Goal: Information Seeking & Learning: Learn about a topic

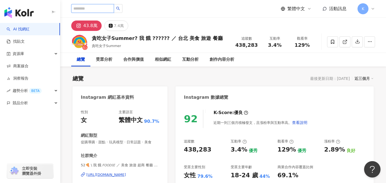
click at [84, 8] on input "search" at bounding box center [92, 8] width 43 height 9
type input "**"
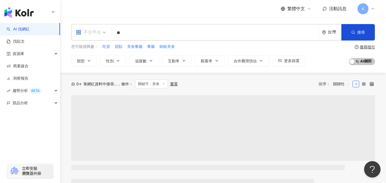
click at [101, 35] on div "不分平台" at bounding box center [88, 32] width 25 height 9
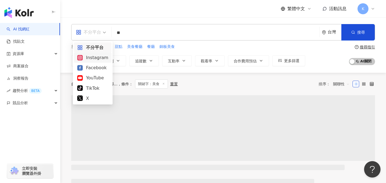
click at [100, 58] on div "Instagram" at bounding box center [92, 57] width 31 height 7
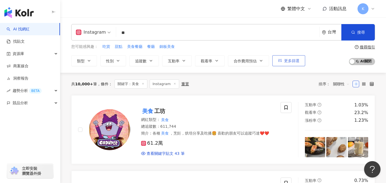
click at [292, 62] on span "更多篩選" at bounding box center [291, 61] width 15 height 4
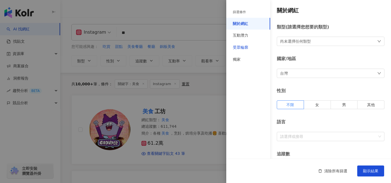
click at [245, 46] on div "受眾輪廓" at bounding box center [240, 47] width 15 height 5
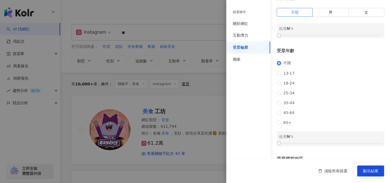
scroll to position [47, 0]
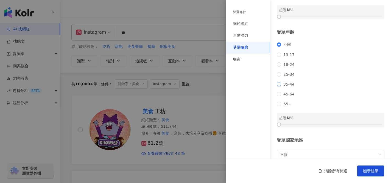
click at [282, 87] on span "35-44" at bounding box center [289, 84] width 16 height 4
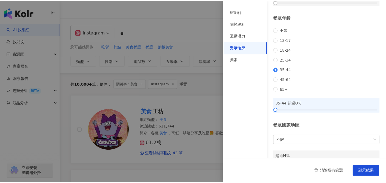
scroll to position [85, 0]
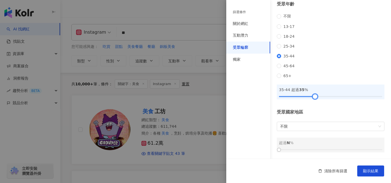
drag, startPoint x: 278, startPoint y: 97, endPoint x: 313, endPoint y: 98, distance: 34.6
click at [313, 98] on div at bounding box center [314, 96] width 3 height 3
drag, startPoint x: 313, startPoint y: 97, endPoint x: 308, endPoint y: 96, distance: 5.3
click at [308, 96] on div at bounding box center [309, 96] width 3 height 3
click at [371, 172] on span "顯示結果" at bounding box center [370, 171] width 15 height 4
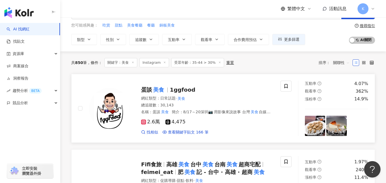
scroll to position [90, 0]
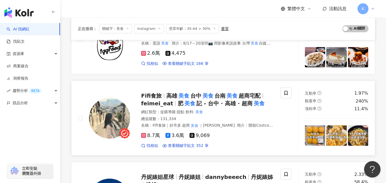
click at [239, 96] on mark "美食" at bounding box center [232, 96] width 13 height 9
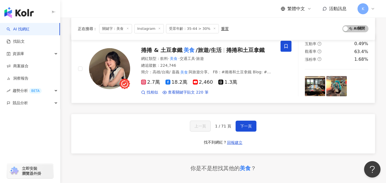
scroll to position [962, 0]
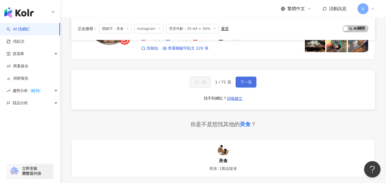
click at [245, 82] on span "下一頁" at bounding box center [247, 82] width 12 height 4
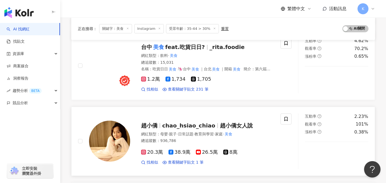
scroll to position [0, 0]
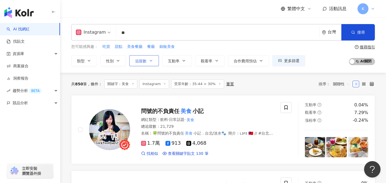
click at [139, 63] on span "追蹤數" at bounding box center [141, 61] width 12 height 4
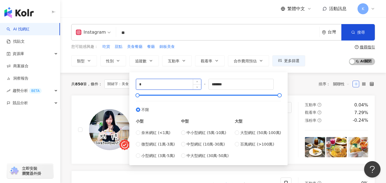
click at [153, 85] on input "*" at bounding box center [168, 84] width 65 height 10
type input "******"
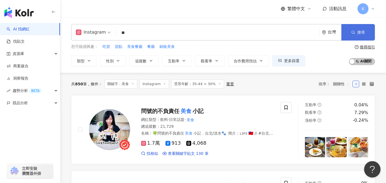
click at [352, 31] on icon "button" at bounding box center [354, 32] width 4 height 4
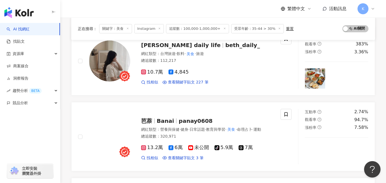
scroll to position [592, 0]
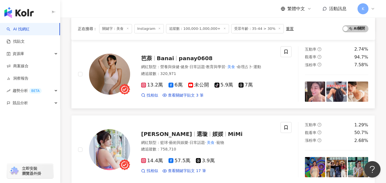
click at [162, 57] on span "Banai" at bounding box center [165, 58] width 17 height 7
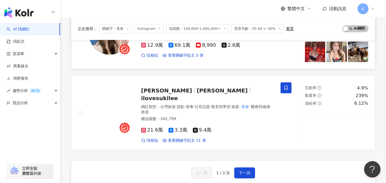
scroll to position [881, 0]
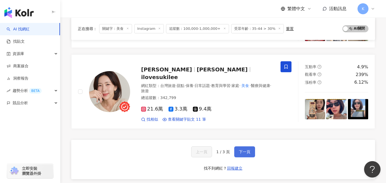
click at [242, 147] on button "下一頁" at bounding box center [245, 152] width 21 height 11
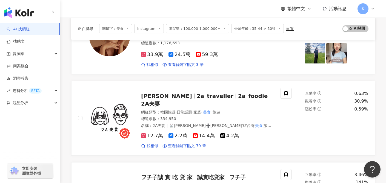
scroll to position [99, 0]
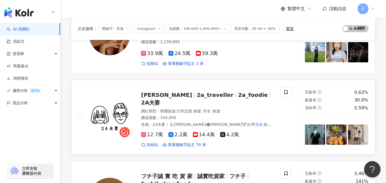
click at [147, 132] on span "12.7萬" at bounding box center [152, 135] width 22 height 6
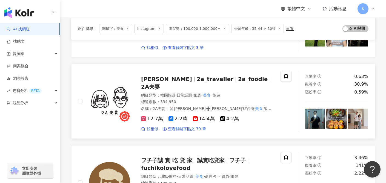
scroll to position [147, 0]
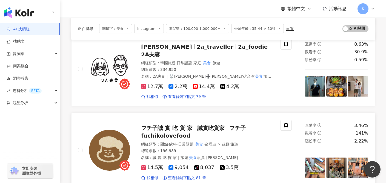
click at [155, 165] on span "14.5萬" at bounding box center [152, 168] width 22 height 6
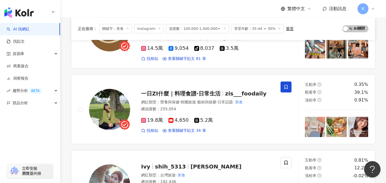
scroll to position [0, 0]
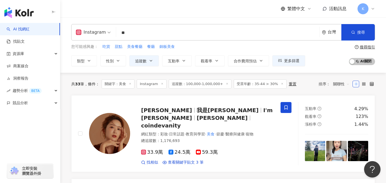
click at [162, 33] on input "**" at bounding box center [217, 33] width 199 height 10
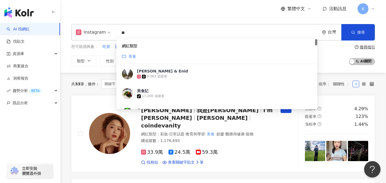
type input "*"
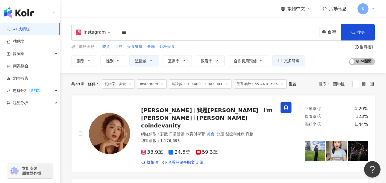
type input "**"
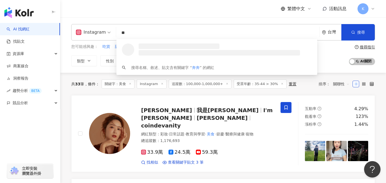
click at [163, 32] on input "**" at bounding box center [217, 33] width 199 height 10
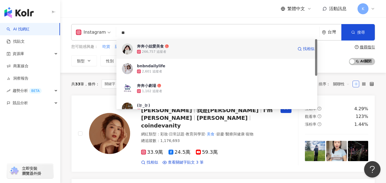
click at [170, 47] on span "奔奔小姐愛美食" at bounding box center [215, 46] width 157 height 5
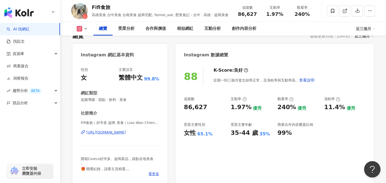
click at [126, 133] on div "https://www.instagram.com/feimei_eat/" at bounding box center [106, 132] width 40 height 5
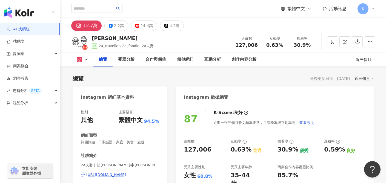
scroll to position [102, 0]
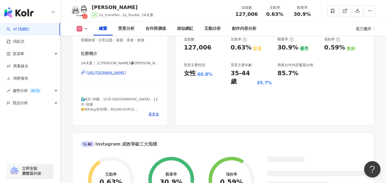
click at [126, 74] on div "[URL][DOMAIN_NAME]" at bounding box center [106, 72] width 40 height 5
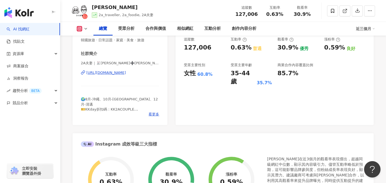
scroll to position [114, 0]
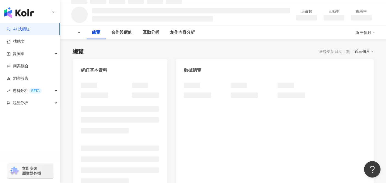
scroll to position [42, 0]
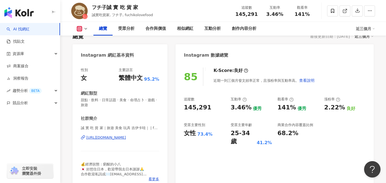
click at [126, 138] on div "https://www.instagram.com/fuchikolovefood/" at bounding box center [106, 137] width 40 height 5
click at [84, 30] on icon at bounding box center [86, 29] width 4 height 4
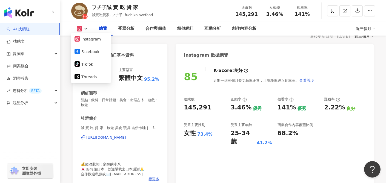
click at [153, 60] on div "Instagram 網紅基本資料" at bounding box center [120, 53] width 95 height 18
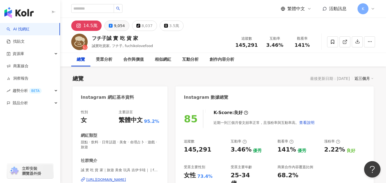
click at [115, 27] on div "9,054" at bounding box center [119, 26] width 11 height 8
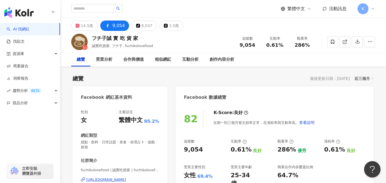
click at [81, 32] on div "フチ子誠 實 吃 貨 家 誠實吃貨家, フチ子, fuchikolovefood 追蹤數 9,054 互動率 0.61% 觀看率 286%" at bounding box center [223, 42] width 326 height 22
click at [80, 26] on button "14.5萬" at bounding box center [84, 26] width 26 height 10
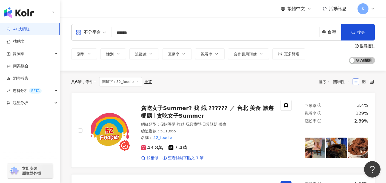
drag, startPoint x: 153, startPoint y: 34, endPoint x: 87, endPoint y: 31, distance: 66.2
click at [87, 32] on div "不分平台 ****** 台灣 搜尋 keyword 搜尋名稱、敘述、貼文含有關鍵字 “ 52_foo ” 的網紅" at bounding box center [223, 32] width 304 height 16
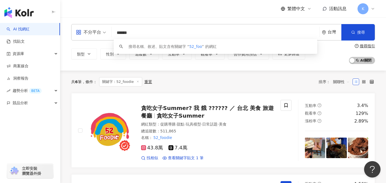
paste input "**********"
type input "**********"
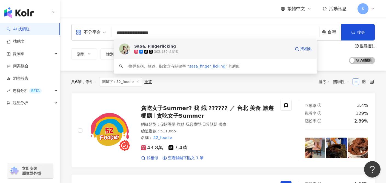
click at [219, 54] on div "tiktok-icon 302,189 追蹤者" at bounding box center [212, 51] width 157 height 5
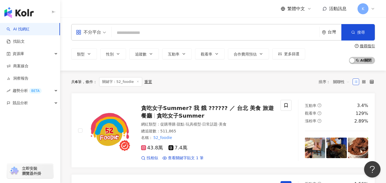
click at [149, 33] on input "search" at bounding box center [216, 33] width 204 height 10
paste input "*********"
type input "*********"
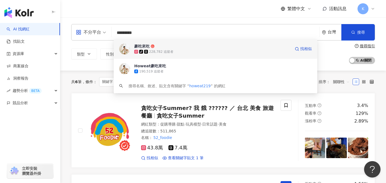
click at [216, 48] on span "豪吃來吃" at bounding box center [212, 46] width 157 height 5
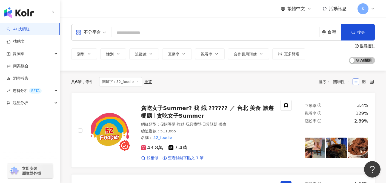
click at [182, 36] on input "search" at bounding box center [216, 33] width 204 height 10
click at [182, 34] on input "search" at bounding box center [216, 33] width 204 height 10
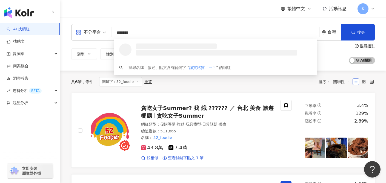
type input "*****"
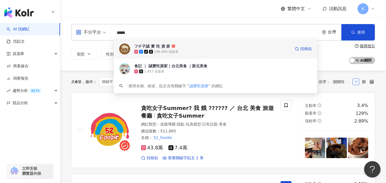
click at [192, 49] on span "フチ子誠 實 吃 貨 家" at bounding box center [212, 46] width 157 height 5
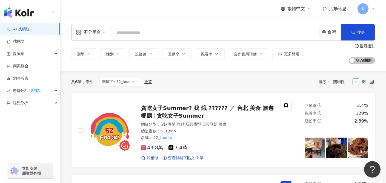
click at [139, 30] on input "search" at bounding box center [216, 33] width 204 height 10
paste input "********"
type input "********"
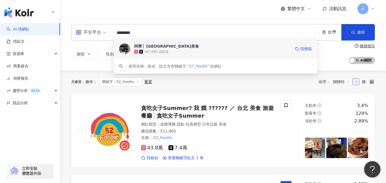
click at [162, 57] on div "阿齊 ▏台北台中台南美食 167,890 追蹤者 找相似" at bounding box center [216, 49] width 204 height 20
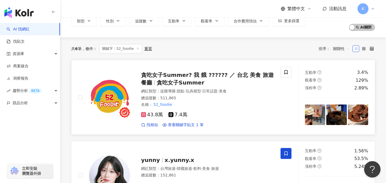
scroll to position [47, 0]
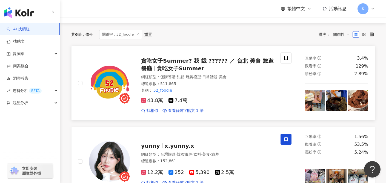
click at [189, 58] on div "貪吃女子Summer? 我 餓 ?????? ／ 台北 美食 旅遊 餐廳 貪吃女子Summer" at bounding box center [207, 64] width 133 height 15
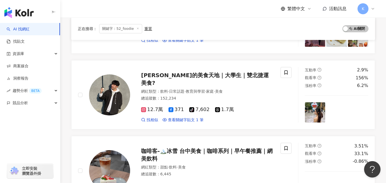
scroll to position [0, 0]
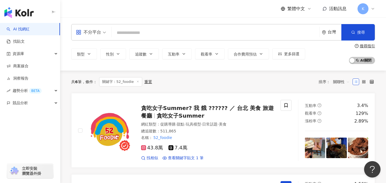
click at [109, 32] on div "不分平台 台灣 搜尋 826ae512-9956-48fb-9007-d9af0e7e4060 阿齊 ▏台北台中台南美食 167,890 追蹤者 搜尋名稱、敘…" at bounding box center [223, 32] width 304 height 16
click at [104, 33] on span "不分平台" at bounding box center [91, 32] width 30 height 9
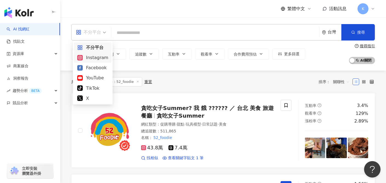
click at [102, 57] on div "Instagram" at bounding box center [92, 57] width 31 height 7
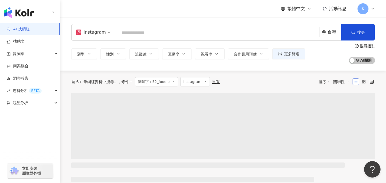
click at [153, 30] on input "search" at bounding box center [217, 33] width 199 height 10
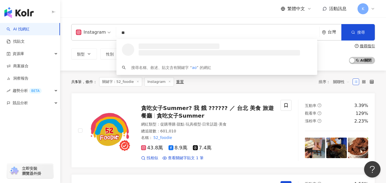
type input "*"
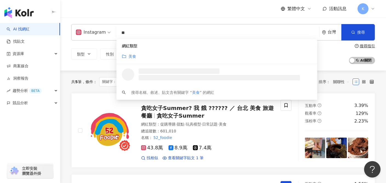
click at [166, 55] on div "美食" at bounding box center [217, 56] width 190 height 6
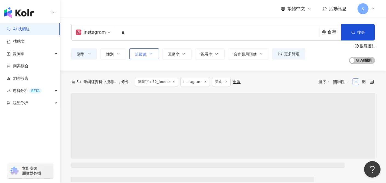
type input "**"
click at [146, 55] on span "追蹤數" at bounding box center [141, 54] width 12 height 4
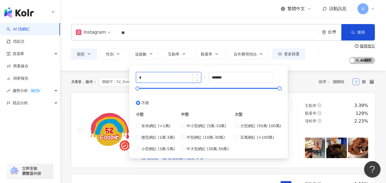
click at [157, 78] on input "*" at bounding box center [168, 77] width 65 height 10
type input "*"
type input "*****"
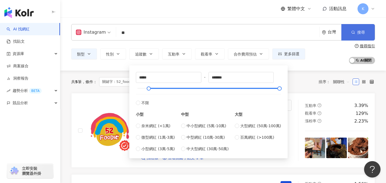
click at [350, 40] on button "搜尋" at bounding box center [358, 32] width 33 height 16
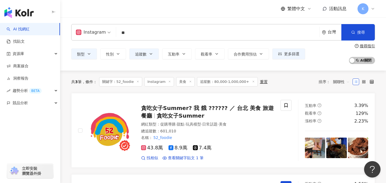
click at [138, 82] on icon at bounding box center [138, 81] width 3 height 3
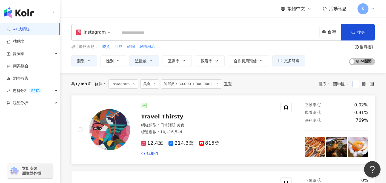
click at [157, 144] on span "12.4萬" at bounding box center [152, 144] width 22 height 6
click at [137, 36] on input "search" at bounding box center [217, 33] width 199 height 10
click at [90, 58] on button "類型" at bounding box center [84, 60] width 26 height 11
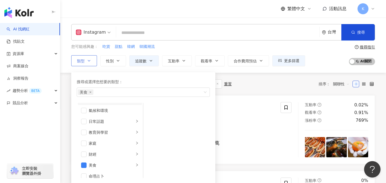
scroll to position [44, 0]
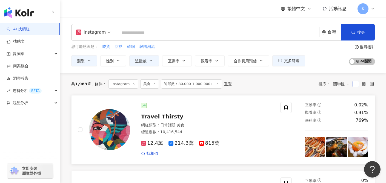
click at [259, 112] on div "Travel Thirsty 網紅類型 ： 日常話題 · 美食 總追蹤數 ： 10,416,544 12.4萬 214.3萬 815萬 找相似" at bounding box center [202, 129] width 144 height 53
click at [343, 85] on span "關聯性" at bounding box center [342, 84] width 16 height 9
click at [342, 142] on div "關鍵字" at bounding box center [342, 142] width 14 height 6
click at [276, 108] on div "Travel Thirsty 網紅類型 ： 日常話題 · 美食 總追蹤數 ： 10,416,544 12.4萬 214.3萬 815萬 找相似" at bounding box center [179, 130] width 203 height 56
click at [111, 34] on div "Instagram" at bounding box center [93, 32] width 41 height 16
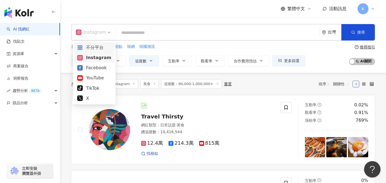
click at [110, 46] on div "不分平台" at bounding box center [94, 48] width 41 height 10
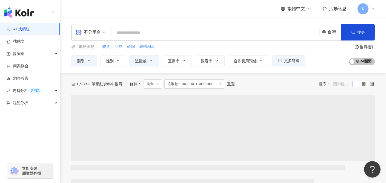
click at [348, 82] on span "關聯性" at bounding box center [342, 84] width 16 height 9
click at [287, 79] on div "自 1,983+ 筆網紅資料中搜尋... 條件 ： 美食 追蹤數：80,000-1,000,000+ 重置 排序： 關聯性" at bounding box center [223, 84] width 304 height 22
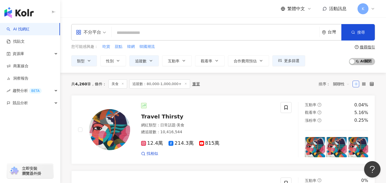
click at [343, 85] on span "關聯性" at bounding box center [342, 84] width 16 height 9
drag, startPoint x: 289, startPoint y: 85, endPoint x: 72, endPoint y: 5, distance: 231.3
click at [289, 85] on div "共 4,260 筆 條件 ： 美食 追蹤數：80,000-1,000,000+ 重置 排序： 關聯性" at bounding box center [223, 84] width 304 height 9
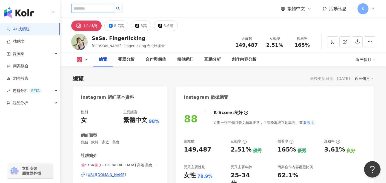
click at [95, 8] on input "search" at bounding box center [92, 8] width 43 height 9
paste input "**********"
type input "**********"
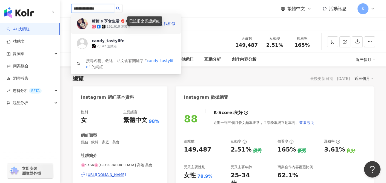
click at [121, 23] on icon at bounding box center [123, 21] width 4 height 4
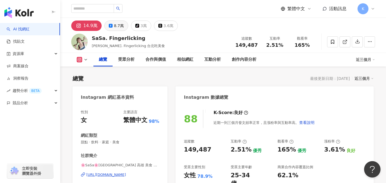
click at [117, 26] on div "8.7萬" at bounding box center [119, 26] width 10 height 8
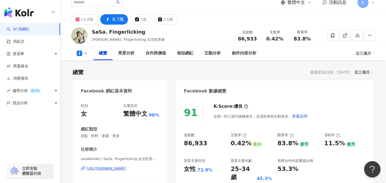
scroll to position [11, 0]
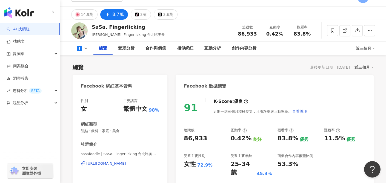
click at [121, 165] on div "[URL][DOMAIN_NAME]" at bounding box center [106, 164] width 40 height 5
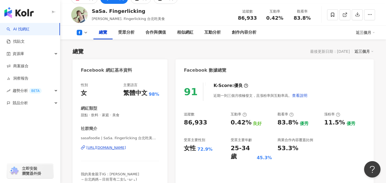
scroll to position [29, 0]
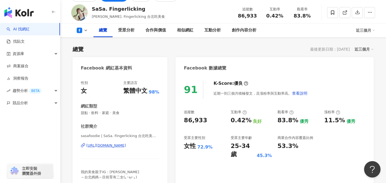
click at [78, 31] on icon at bounding box center [79, 30] width 5 height 5
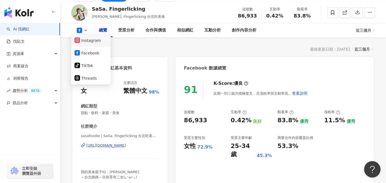
click at [86, 43] on button "Instagram" at bounding box center [91, 41] width 33 height 8
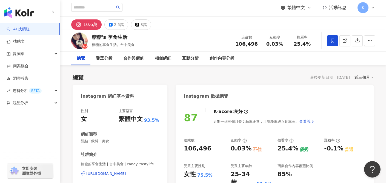
scroll to position [37, 0]
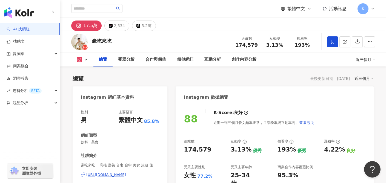
click at [83, 58] on button at bounding box center [82, 59] width 22 height 5
click at [161, 90] on div "Instagram 網紅基本資料" at bounding box center [120, 96] width 95 height 18
click at [106, 6] on input "search" at bounding box center [92, 8] width 43 height 9
paste input "*********"
type input "*********"
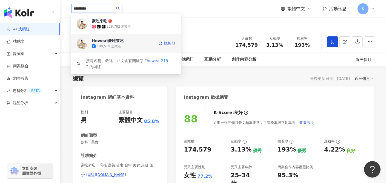
click at [120, 47] on div "190,519 追蹤者" at bounding box center [123, 46] width 63 height 5
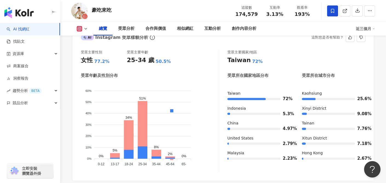
scroll to position [222, 0]
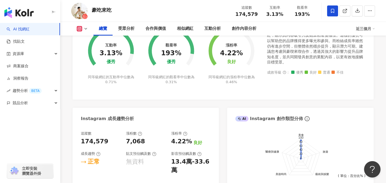
click at [82, 26] on div "總覽 受眾分析 合作與價值 相似網紅 互動分析 創作內容分析 近三個月" at bounding box center [223, 29] width 304 height 14
click at [85, 30] on icon at bounding box center [86, 29] width 4 height 4
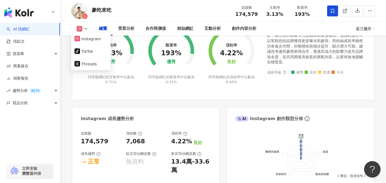
click at [183, 112] on div "Instagram 成長趨勢分析" at bounding box center [146, 117] width 146 height 18
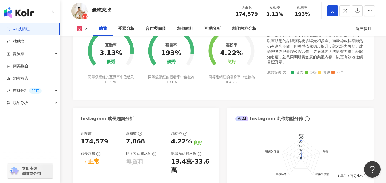
scroll to position [0, 0]
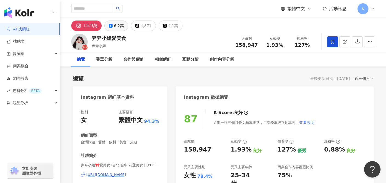
click at [109, 21] on button "6.2萬" at bounding box center [116, 26] width 24 height 10
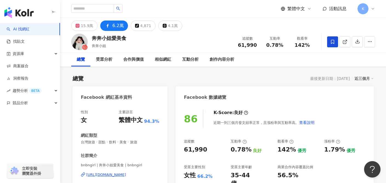
drag, startPoint x: 136, startPoint y: 173, endPoint x: 259, endPoint y: 96, distance: 145.0
click at [126, 173] on div "https://www.facebook.com/1696408963927825" at bounding box center [106, 175] width 40 height 5
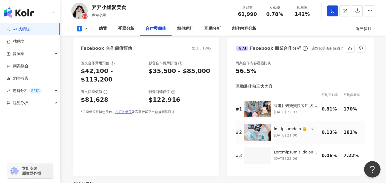
scroll to position [638, 0]
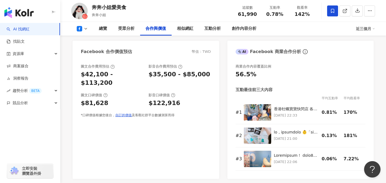
drag, startPoint x: 90, startPoint y: 26, endPoint x: 87, endPoint y: 27, distance: 3.6
click at [90, 26] on button at bounding box center [82, 28] width 22 height 5
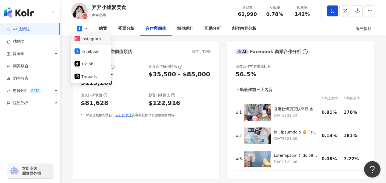
click at [89, 41] on button "Instagram" at bounding box center [91, 39] width 33 height 8
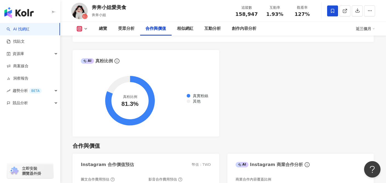
click at [284, 97] on div "AI Instagram 受眾樣貌分析 受眾主要性別 女性 78.4% 受眾主要年齡 25-34 歲 45.3% 受眾年齡及性別分布 男性 女性 50% 50…" at bounding box center [223, 10] width 301 height 253
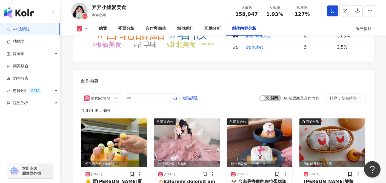
scroll to position [1667, 0]
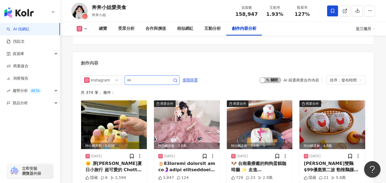
click at [141, 80] on input "text" at bounding box center [146, 80] width 38 height 7
type input "*"
type input "**"
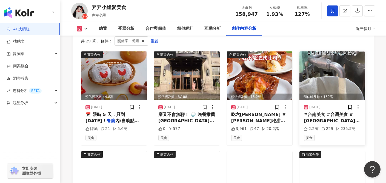
scroll to position [1721, 0]
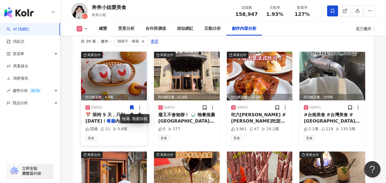
click at [142, 109] on icon at bounding box center [139, 107] width 5 height 5
click at [128, 87] on img at bounding box center [114, 76] width 66 height 49
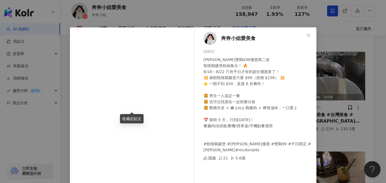
click at [339, 109] on div "奔奔小姐愛美食 2025/8/18 麥當勞雙鷄$99優惠第二波 勁辣鷄腿堡粉絲集合！ 🔥 8/18～8/22 只有平日才有的超狂優惠來了！ 💥 兩顆勁辣鷄腿堡…" at bounding box center [193, 91] width 386 height 183
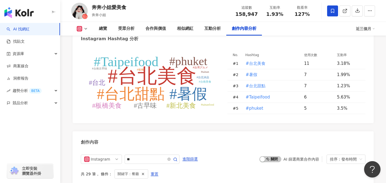
scroll to position [1614, 0]
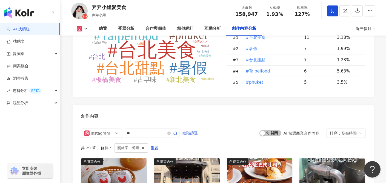
click at [197, 133] on span "進階篩選" at bounding box center [190, 133] width 15 height 9
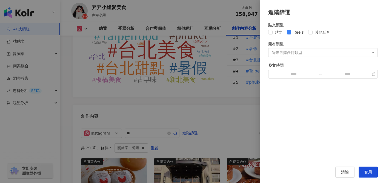
click at [298, 52] on div "尚未選擇任何類型" at bounding box center [287, 52] width 31 height 4
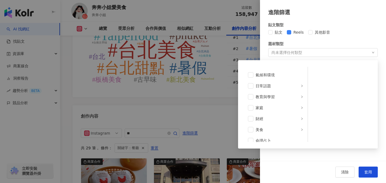
scroll to position [43, 0]
click at [250, 107] on span at bounding box center [250, 107] width 5 height 5
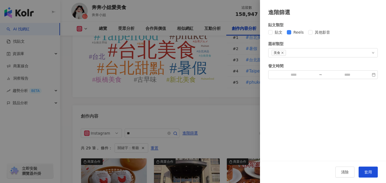
click at [366, 38] on div "貼文類型 貼文 Reels 其他影音 題材類型 美食 藝術與娛樂 美妝時尚 氣候和環境 日常話題 教育與學習 家庭 財經 美食 命理占卜 遊戲 法政社會 生活…" at bounding box center [324, 50] width 110 height 57
click at [370, 171] on span "套用" at bounding box center [369, 172] width 8 height 4
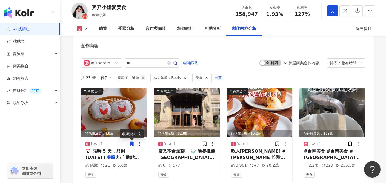
click at [143, 77] on icon "button" at bounding box center [143, 78] width 4 height 4
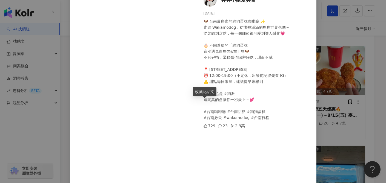
scroll to position [63, 0]
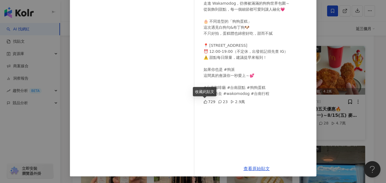
click at [348, 98] on div "奔奔小姐愛美食 2025/8/20 🐶 台南最療癒的狗狗蛋糕咖啡廳 ✨ 走進 Wakamodog，彷彿被滿滿的狗狗世界包圍～ 從裝飾到甜點，每一個細節都可愛到…" at bounding box center [193, 91] width 386 height 183
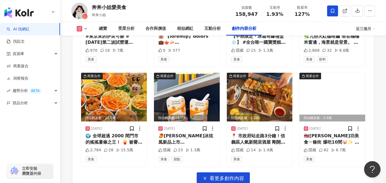
scroll to position [1971, 0]
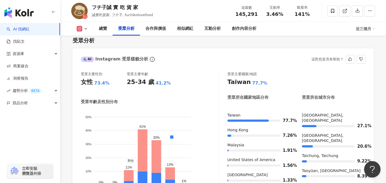
scroll to position [509, 0]
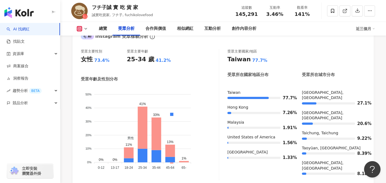
click at [86, 31] on button at bounding box center [82, 28] width 22 height 5
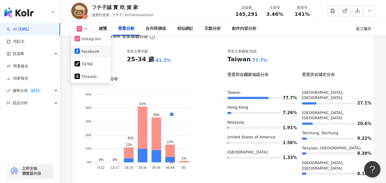
click at [92, 48] on button "Facebook" at bounding box center [91, 52] width 33 height 8
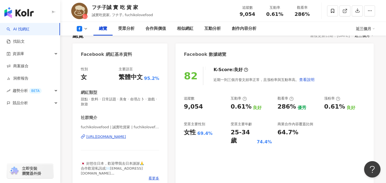
scroll to position [52, 0]
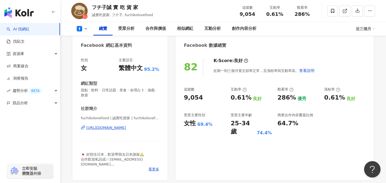
click at [126, 127] on div "https://www.facebook.com/792415717576951" at bounding box center [106, 128] width 40 height 5
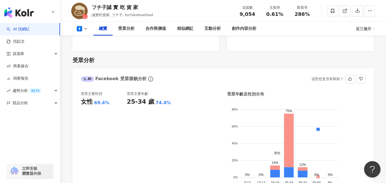
scroll to position [353, 0]
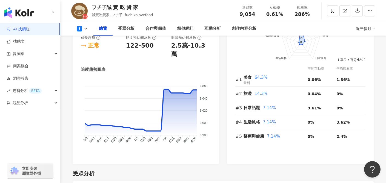
click at [80, 28] on icon at bounding box center [79, 28] width 5 height 5
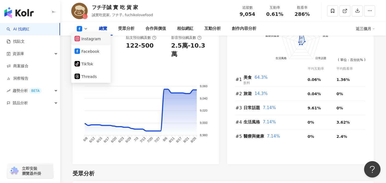
click at [91, 39] on button "Instagram" at bounding box center [91, 39] width 33 height 8
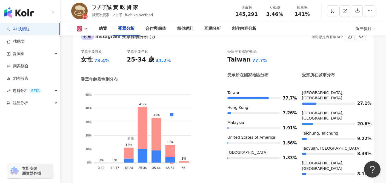
scroll to position [503, 0]
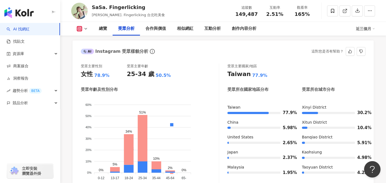
scroll to position [494, 0]
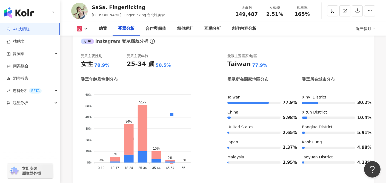
click at [86, 27] on icon at bounding box center [86, 29] width 4 height 4
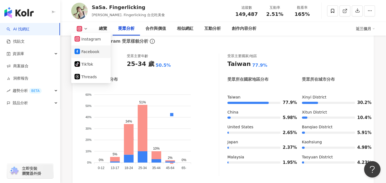
click at [93, 53] on button "Facebook" at bounding box center [91, 52] width 33 height 8
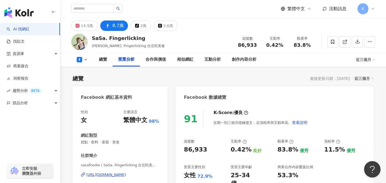
click at [333, 109] on div "91 K-Score : 優良 近期一到三個月積極發文，且漲粉率與互動率高。 查看說明 追蹤數 86,933 互動率 0.42% 良好 觀看率 83.8% 優…" at bounding box center [275, 160] width 198 height 113
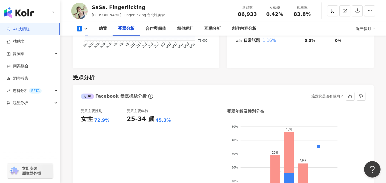
scroll to position [463, 0]
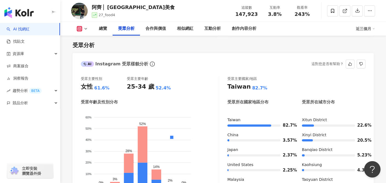
scroll to position [475, 0]
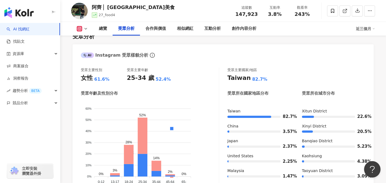
click at [81, 30] on icon at bounding box center [79, 28] width 5 height 5
click at [206, 68] on div "受眾主要性別 女性 61.6% 受眾主要年齡 25-34 歲 52.4%" at bounding box center [150, 75] width 138 height 15
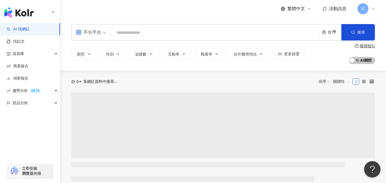
click at [161, 35] on input "search" at bounding box center [216, 33] width 204 height 10
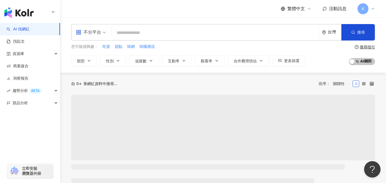
click at [162, 32] on input "search" at bounding box center [216, 33] width 204 height 10
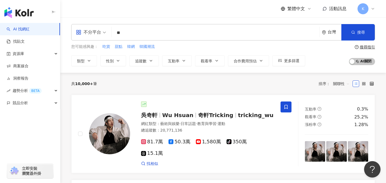
type input "*"
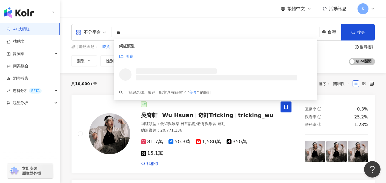
click at [135, 58] on div "美食" at bounding box center [215, 56] width 193 height 6
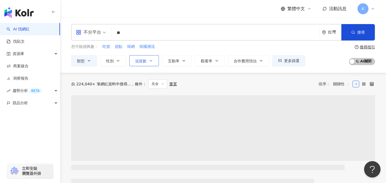
type input "**"
click at [148, 61] on button "追蹤數" at bounding box center [144, 60] width 30 height 11
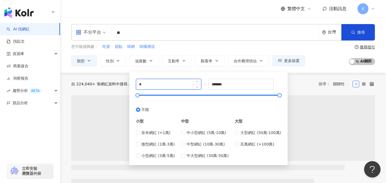
click at [160, 84] on input "*" at bounding box center [168, 84] width 65 height 10
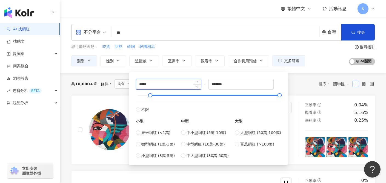
type input "*****"
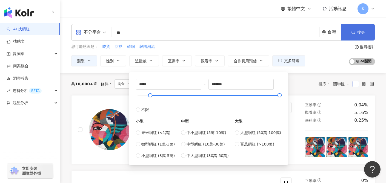
click at [359, 32] on span "搜尋" at bounding box center [362, 32] width 8 height 4
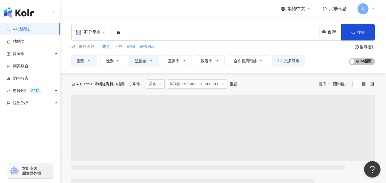
click at [344, 83] on span "關聯性" at bounding box center [342, 84] width 16 height 9
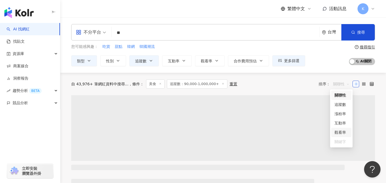
click at [344, 142] on div "關鍵字" at bounding box center [342, 142] width 14 height 6
click at [295, 86] on div "自 43,976+ 筆網紅資料中搜尋... 條件 ： 美食 追蹤數：90,000-1,000,000+ 重置 排序： 關聯性" at bounding box center [223, 84] width 304 height 9
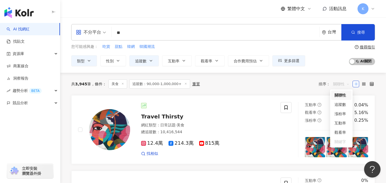
click at [342, 84] on span "關聯性" at bounding box center [342, 84] width 16 height 9
click at [341, 143] on div "關鍵字" at bounding box center [342, 142] width 14 height 6
click at [232, 74] on div "共 3,945 筆 條件 ： 美食 追蹤數：90,000-1,000,000+ 重置 排序： 關聯性" at bounding box center [223, 84] width 304 height 22
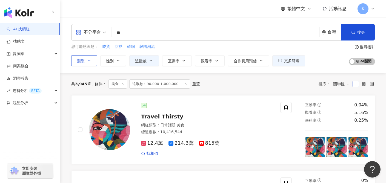
click at [95, 61] on button "類型" at bounding box center [84, 60] width 26 height 11
click at [248, 91] on div "共 3,945 筆 條件 ： 美食 追蹤數：90,000-1,000,000+ 重置 排序： 關聯性" at bounding box center [223, 84] width 304 height 22
click at [96, 35] on div "不分平台" at bounding box center [88, 32] width 25 height 9
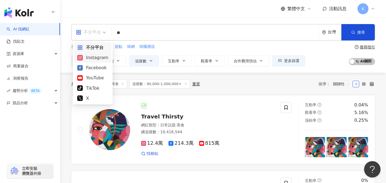
click at [98, 58] on div "Instagram" at bounding box center [92, 57] width 31 height 7
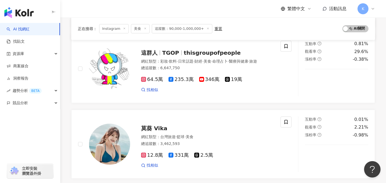
scroll to position [791, 0]
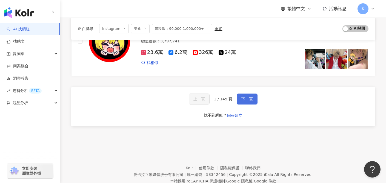
click at [247, 94] on button "下一頁" at bounding box center [247, 99] width 21 height 11
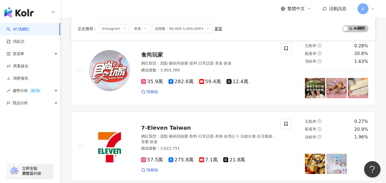
scroll to position [940, 0]
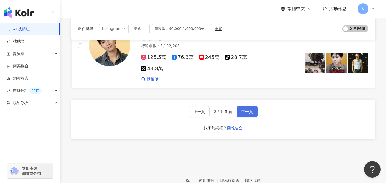
click at [251, 110] on span "下一頁" at bounding box center [248, 112] width 12 height 4
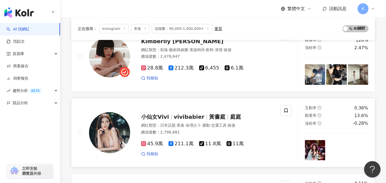
scroll to position [0, 0]
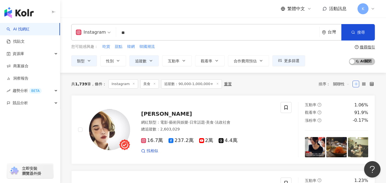
click at [162, 32] on input "**" at bounding box center [217, 33] width 199 height 10
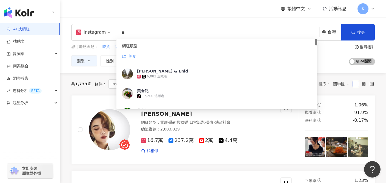
click at [104, 49] on span "吃貨" at bounding box center [107, 46] width 8 height 5
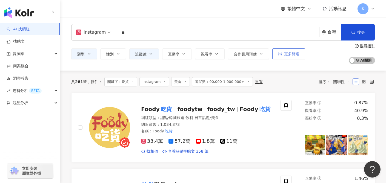
click at [301, 55] on button "更多篩選" at bounding box center [289, 54] width 33 height 11
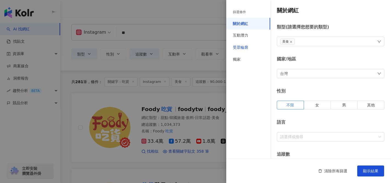
click at [244, 50] on div "受眾輪廓" at bounding box center [240, 47] width 15 height 5
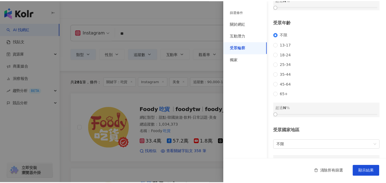
scroll to position [55, 0]
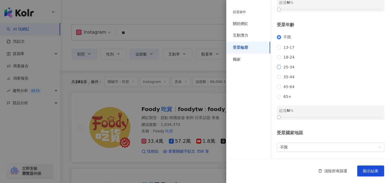
click at [288, 69] on span "25-34" at bounding box center [289, 67] width 16 height 4
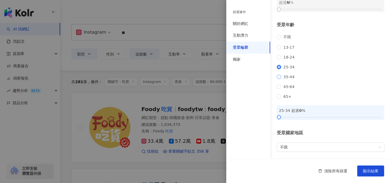
click at [293, 79] on span "35-44" at bounding box center [289, 77] width 16 height 4
drag, startPoint x: 279, startPoint y: 126, endPoint x: 308, endPoint y: 128, distance: 29.6
click at [308, 119] on div at bounding box center [309, 117] width 3 height 3
drag, startPoint x: 374, startPoint y: 173, endPoint x: 388, endPoint y: 176, distance: 13.4
click at [374, 173] on span "顯示結果" at bounding box center [370, 171] width 15 height 4
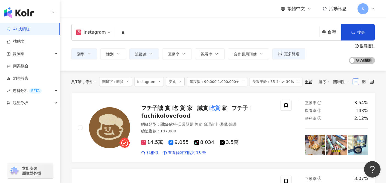
click at [143, 34] on input "**" at bounding box center [217, 33] width 199 height 10
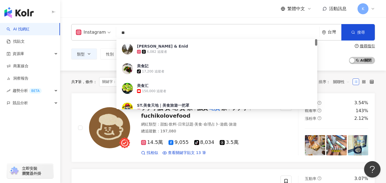
type input "*"
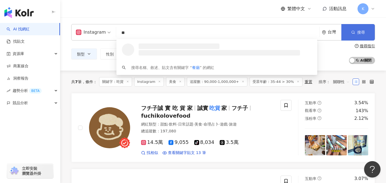
type input "**"
click at [353, 32] on icon "button" at bounding box center [354, 32] width 4 height 4
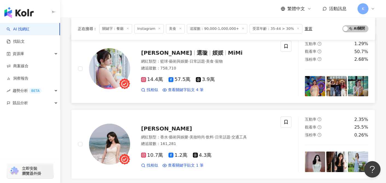
scroll to position [490, 0]
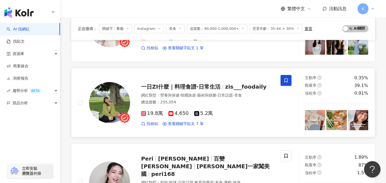
click at [152, 111] on span "19.8萬" at bounding box center [152, 114] width 22 height 6
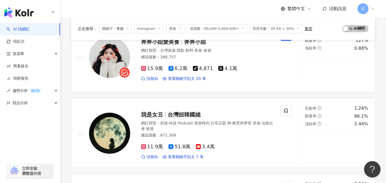
scroll to position [877, 0]
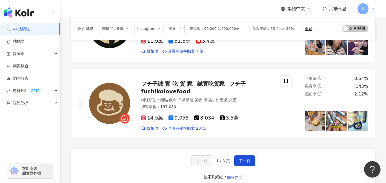
click at [247, 151] on div "上一頁 1 / 3 頁 下一頁 找不到網紅？ 回報建立" at bounding box center [223, 168] width 304 height 39
click at [248, 159] on span "下一頁" at bounding box center [245, 161] width 12 height 4
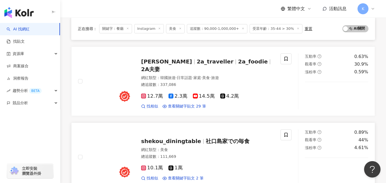
scroll to position [416, 0]
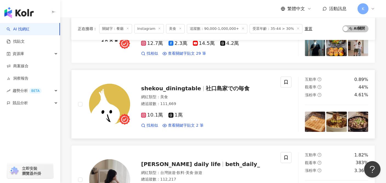
click at [148, 112] on span "10.1萬" at bounding box center [152, 115] width 22 height 6
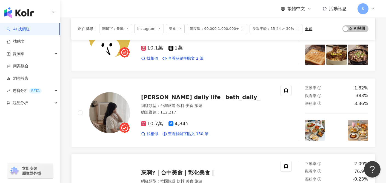
scroll to position [500, 0]
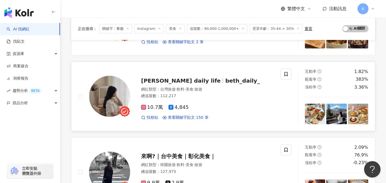
click at [152, 105] on span "10.7萬" at bounding box center [152, 108] width 22 height 6
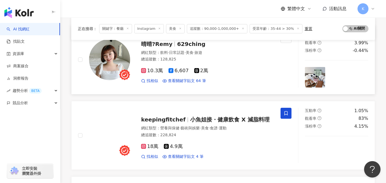
scroll to position [688, 0]
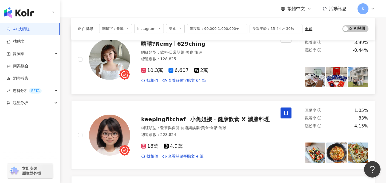
click at [149, 68] on span "10.3萬" at bounding box center [152, 71] width 22 height 6
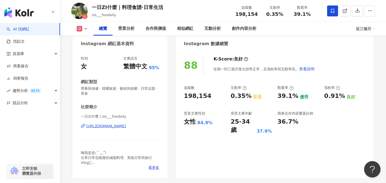
click at [126, 126] on div "[URL][DOMAIN_NAME]" at bounding box center [106, 126] width 40 height 5
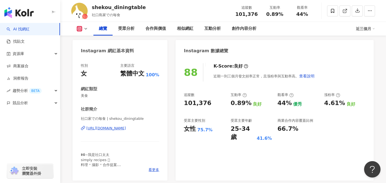
scroll to position [50, 0]
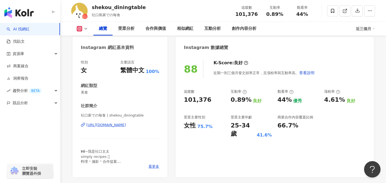
click at [126, 124] on div "https://www.instagram.com/shekou_diningtable/" at bounding box center [106, 125] width 40 height 5
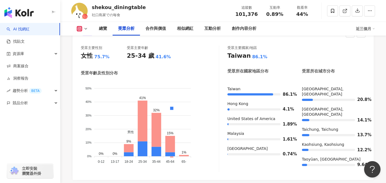
scroll to position [496, 0]
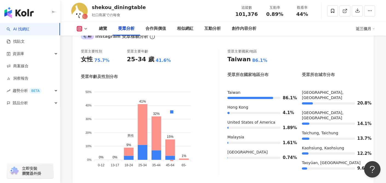
click at [81, 24] on div "總覽 受眾分析 合作與價值 相似網紅 互動分析 創作內容分析 近三個月" at bounding box center [223, 29] width 304 height 14
click at [82, 30] on icon at bounding box center [79, 28] width 5 height 5
click at [206, 77] on div "受眾年齡及性別分布" at bounding box center [150, 77] width 138 height 6
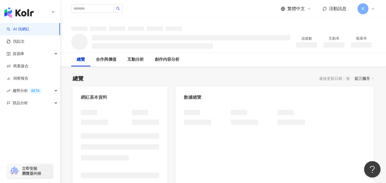
scroll to position [46, 0]
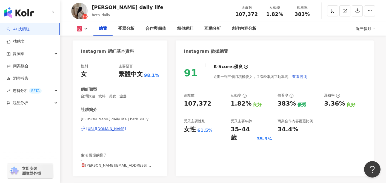
click at [116, 129] on div "[URL][DOMAIN_NAME]" at bounding box center [106, 129] width 40 height 5
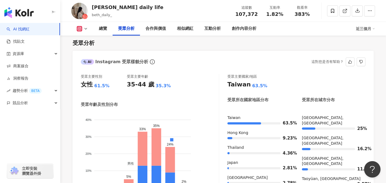
scroll to position [500, 0]
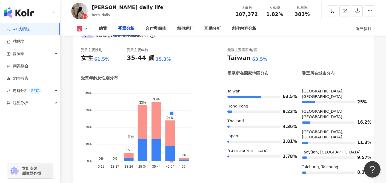
click at [86, 30] on icon at bounding box center [86, 29] width 4 height 4
click at [89, 51] on button "Facebook" at bounding box center [91, 52] width 33 height 8
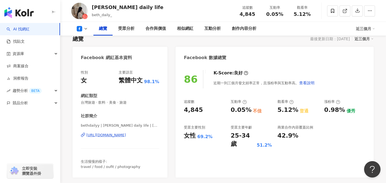
scroll to position [50, 0]
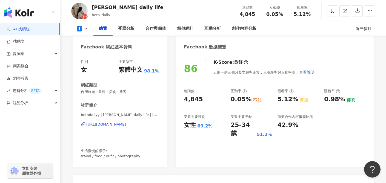
click at [126, 124] on div "https://www.facebook.com/106361615281296" at bounding box center [106, 124] width 40 height 5
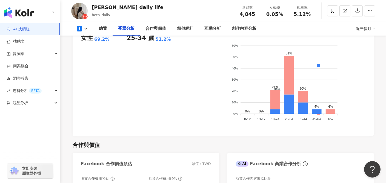
scroll to position [472, 0]
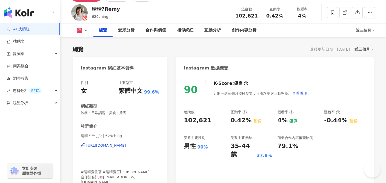
click at [126, 143] on div "[URL][DOMAIN_NAME]" at bounding box center [106, 145] width 40 height 5
